Goal: Download file/media

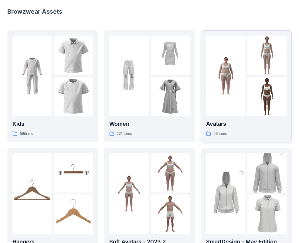
click at [237, 87] on img at bounding box center [226, 76] width 40 height 40
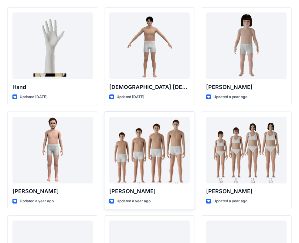
scroll to position [23, 0]
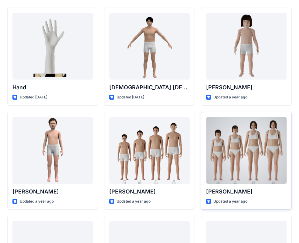
click at [241, 148] on div at bounding box center [246, 150] width 81 height 67
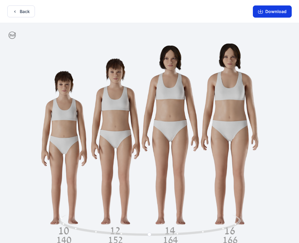
click at [277, 16] on button "Download" at bounding box center [272, 11] width 39 height 12
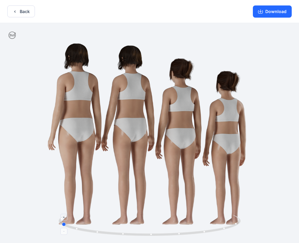
drag, startPoint x: 173, startPoint y: 233, endPoint x: 84, endPoint y: 228, distance: 89.2
click at [84, 228] on icon at bounding box center [151, 226] width 184 height 23
click at [281, 14] on button "Download" at bounding box center [272, 11] width 39 height 12
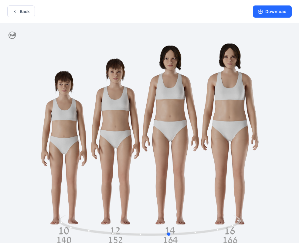
drag, startPoint x: 192, startPoint y: 149, endPoint x: 122, endPoint y: 151, distance: 70.2
click at [122, 151] on div at bounding box center [149, 133] width 299 height 221
